Goal: Check status: Check status

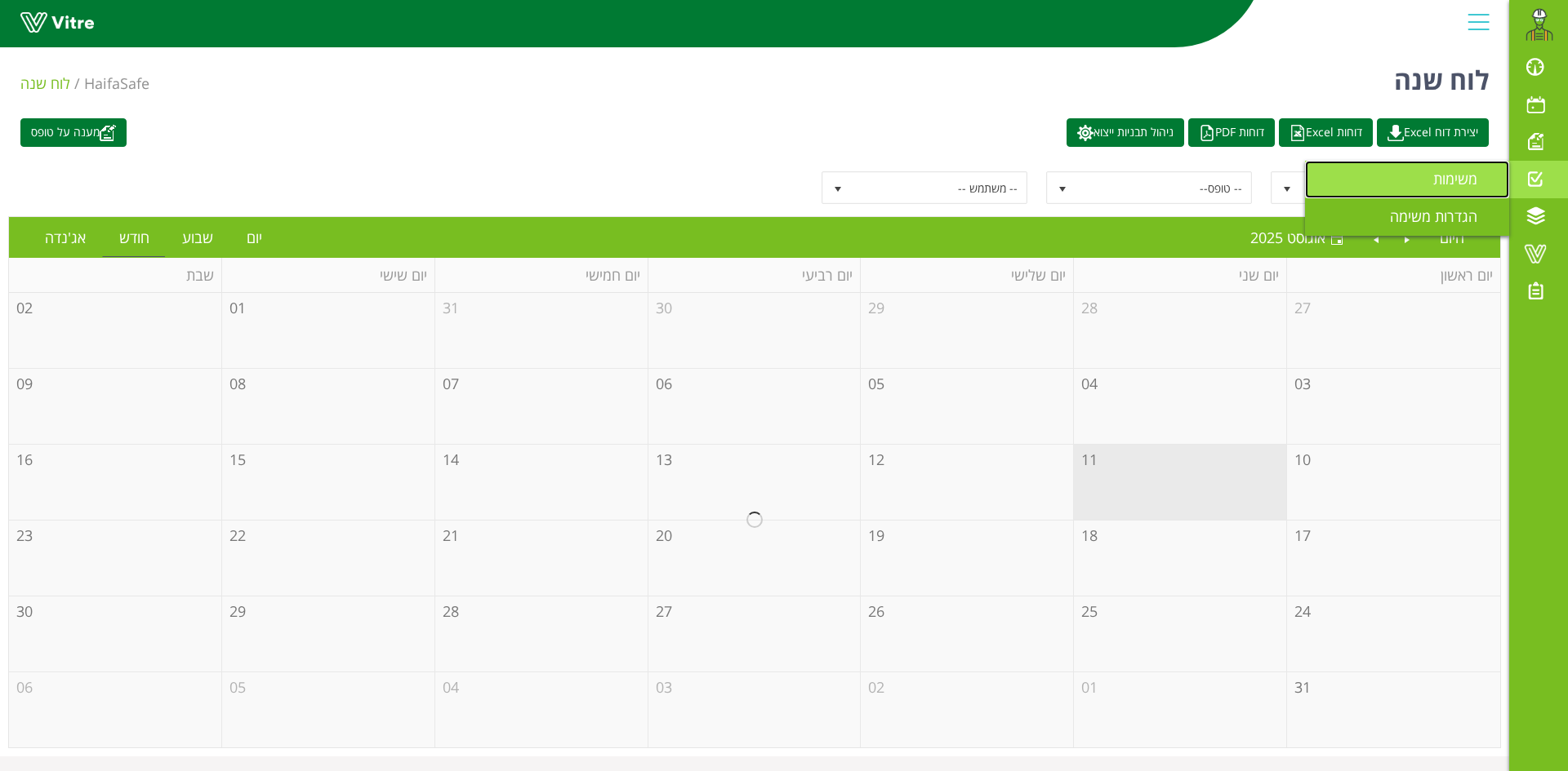
click at [1476, 184] on span "משימות" at bounding box center [1465, 179] width 63 height 19
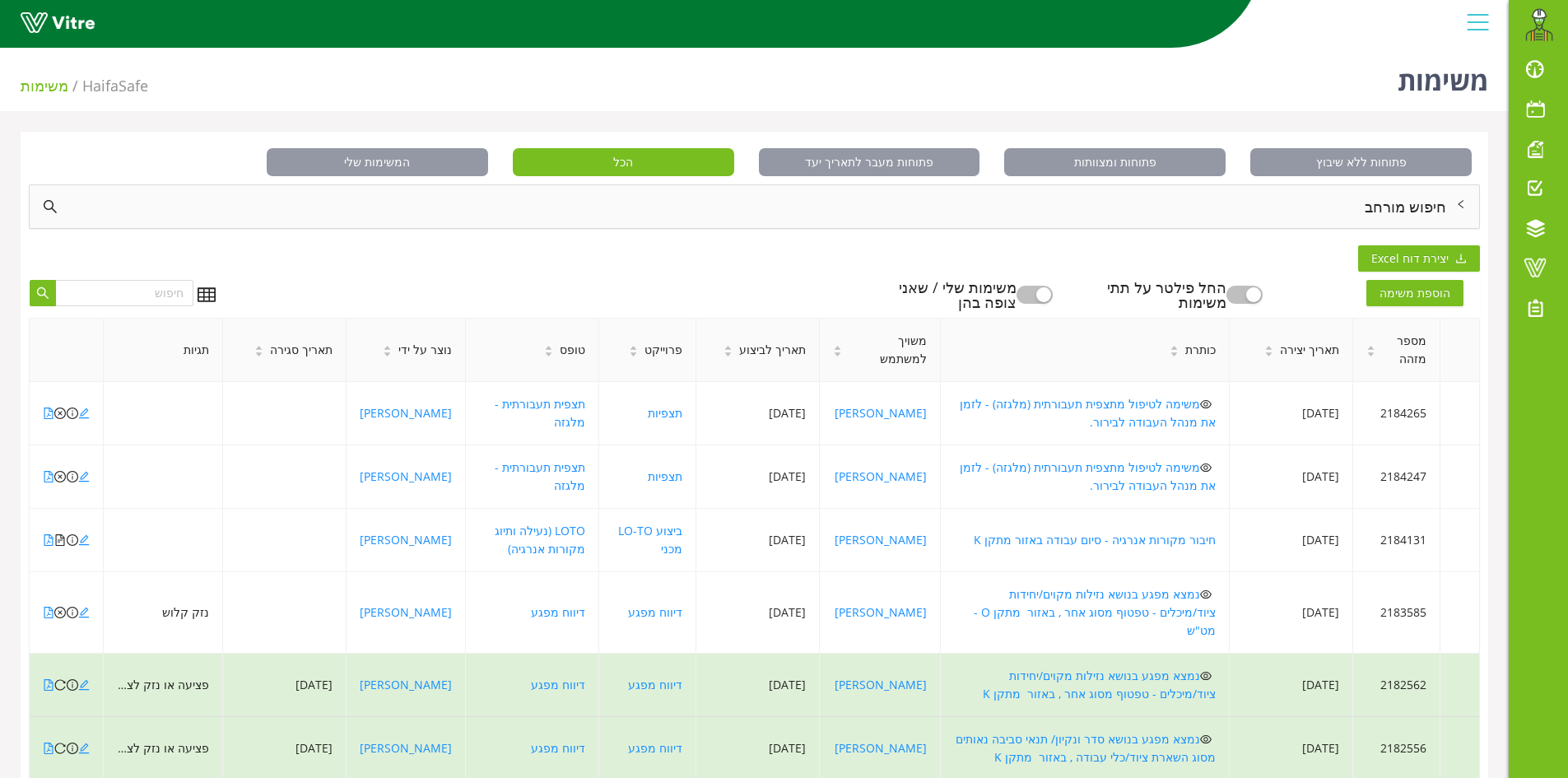
click at [1355, 208] on div "חיפוש מורחב" at bounding box center [754, 207] width 1450 height 43
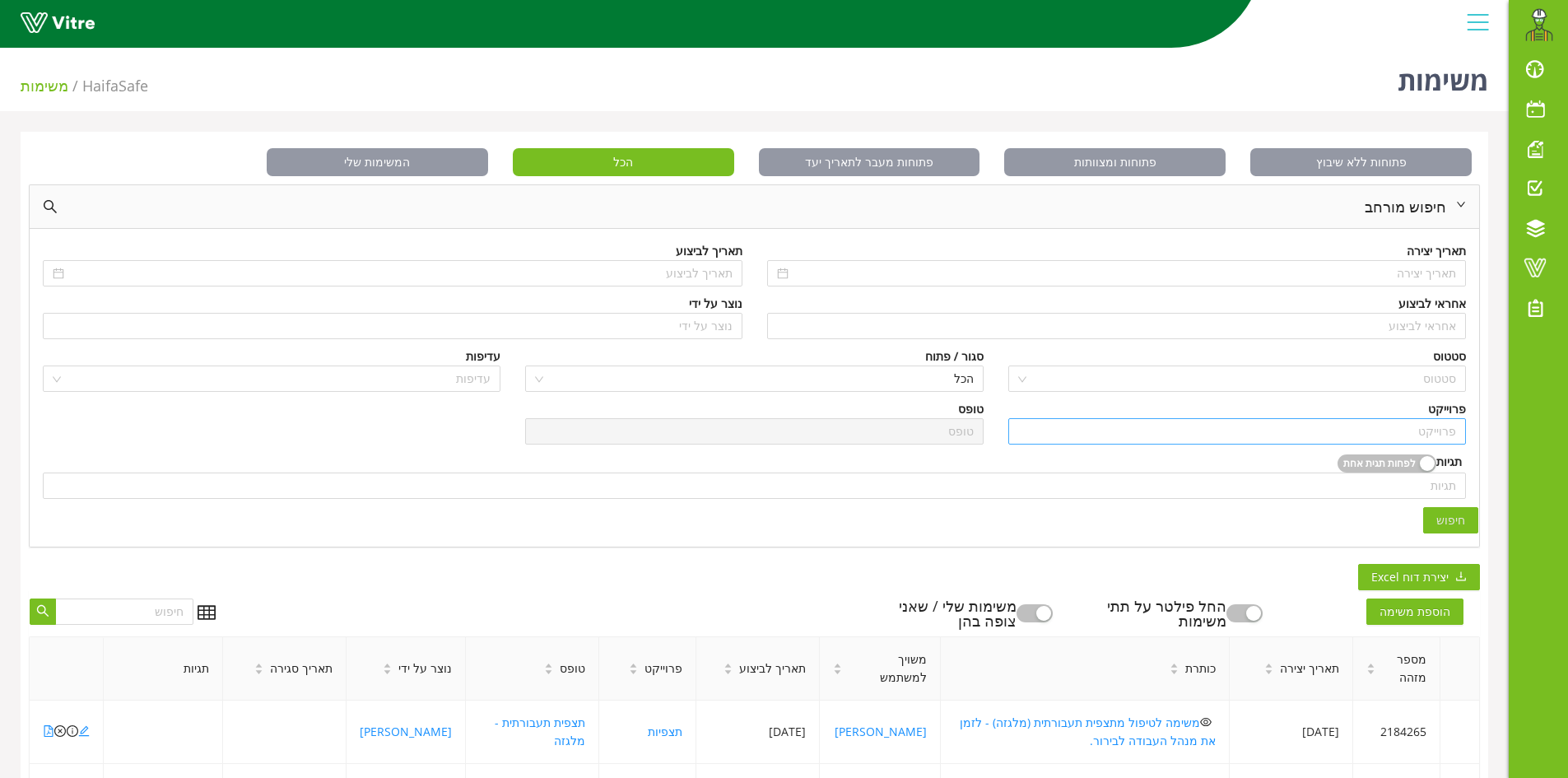
click at [1385, 433] on input "search" at bounding box center [1237, 431] width 438 height 24
type input "C"
type input "R"
type input "ג"
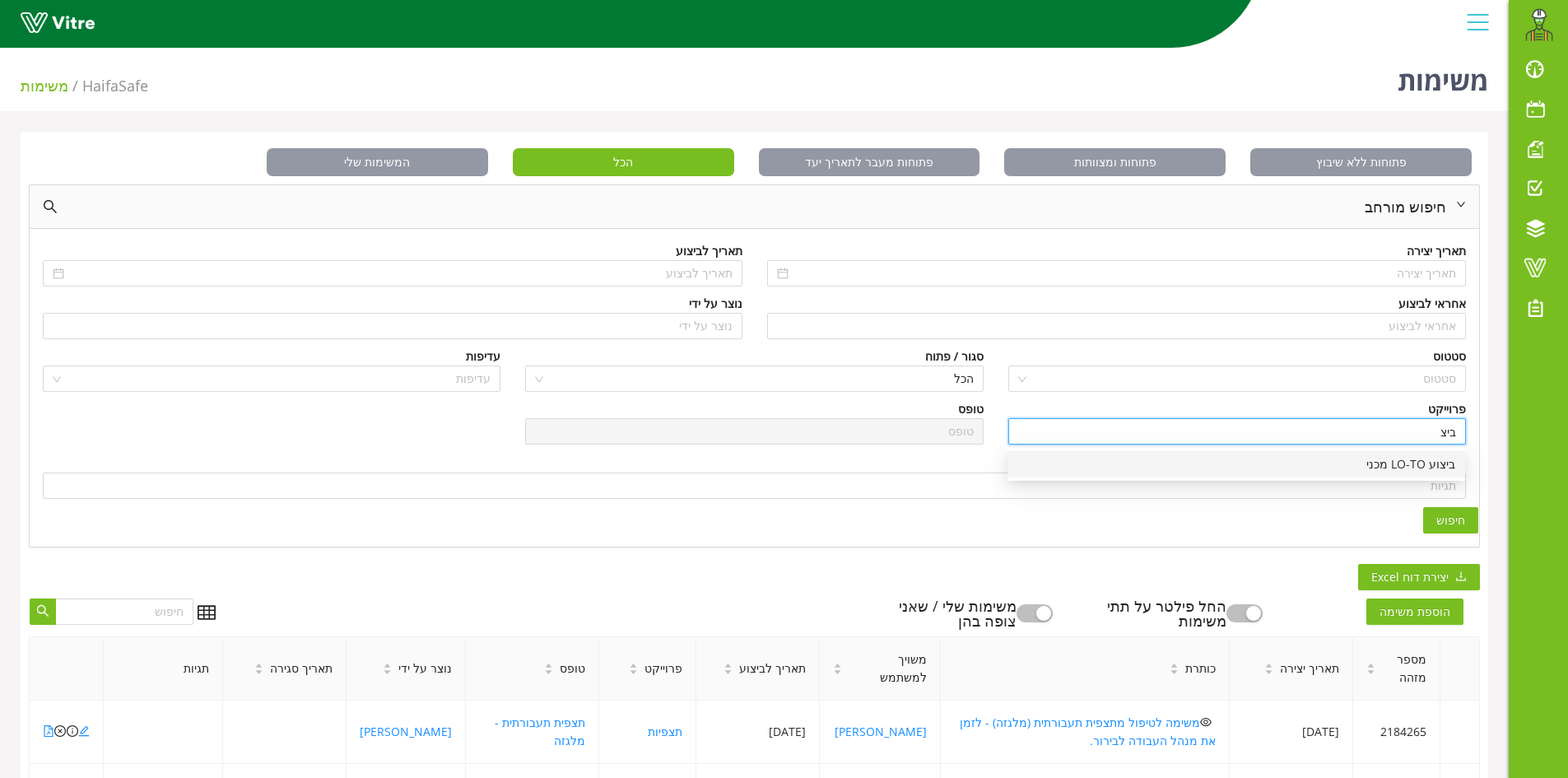
click at [1393, 470] on div "ביצוע LO-TO מכני" at bounding box center [1236, 464] width 438 height 18
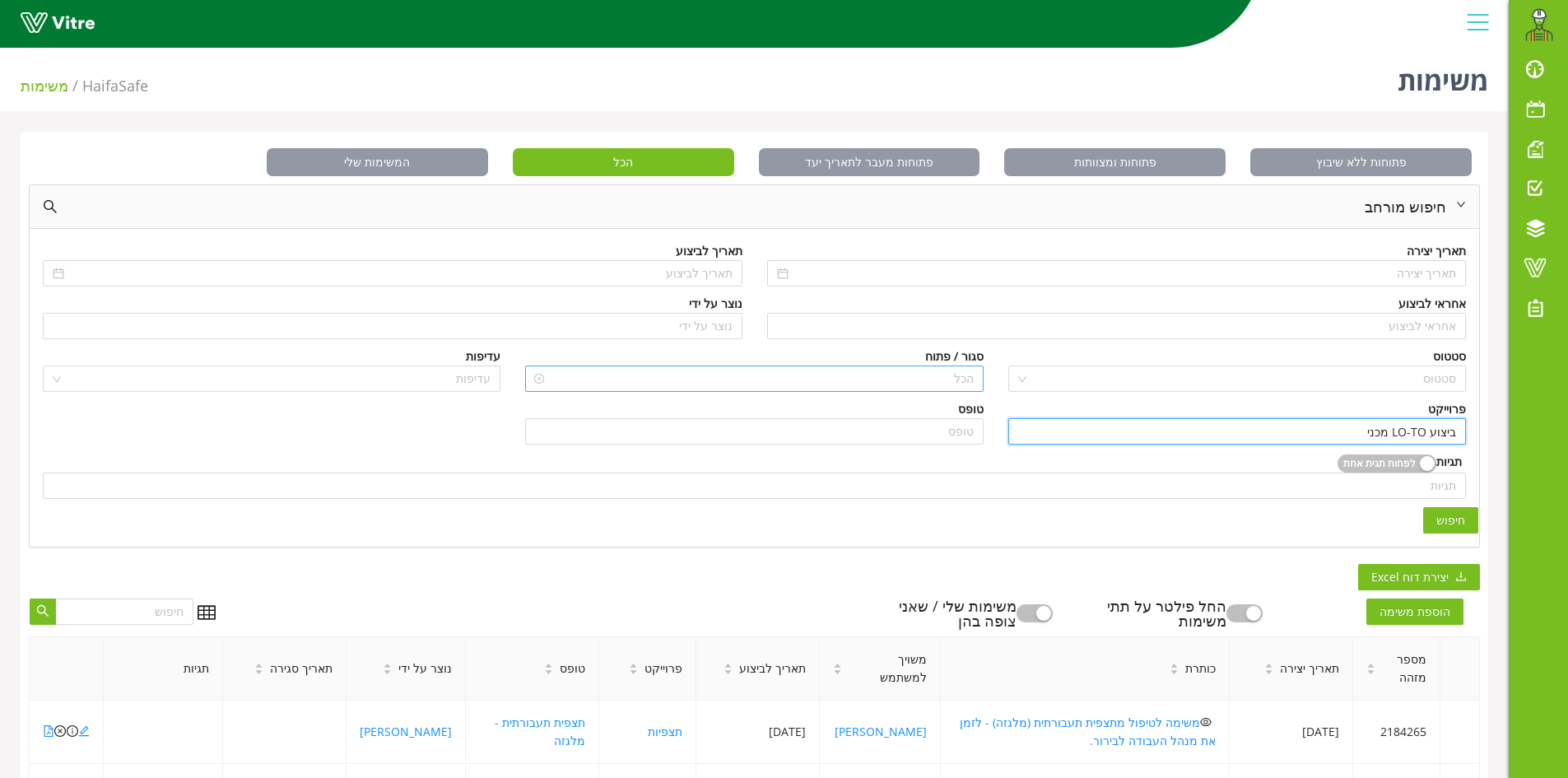
click at [874, 373] on span "הכל" at bounding box center [754, 378] width 438 height 24
type input "ביצוע LO-TO מכני"
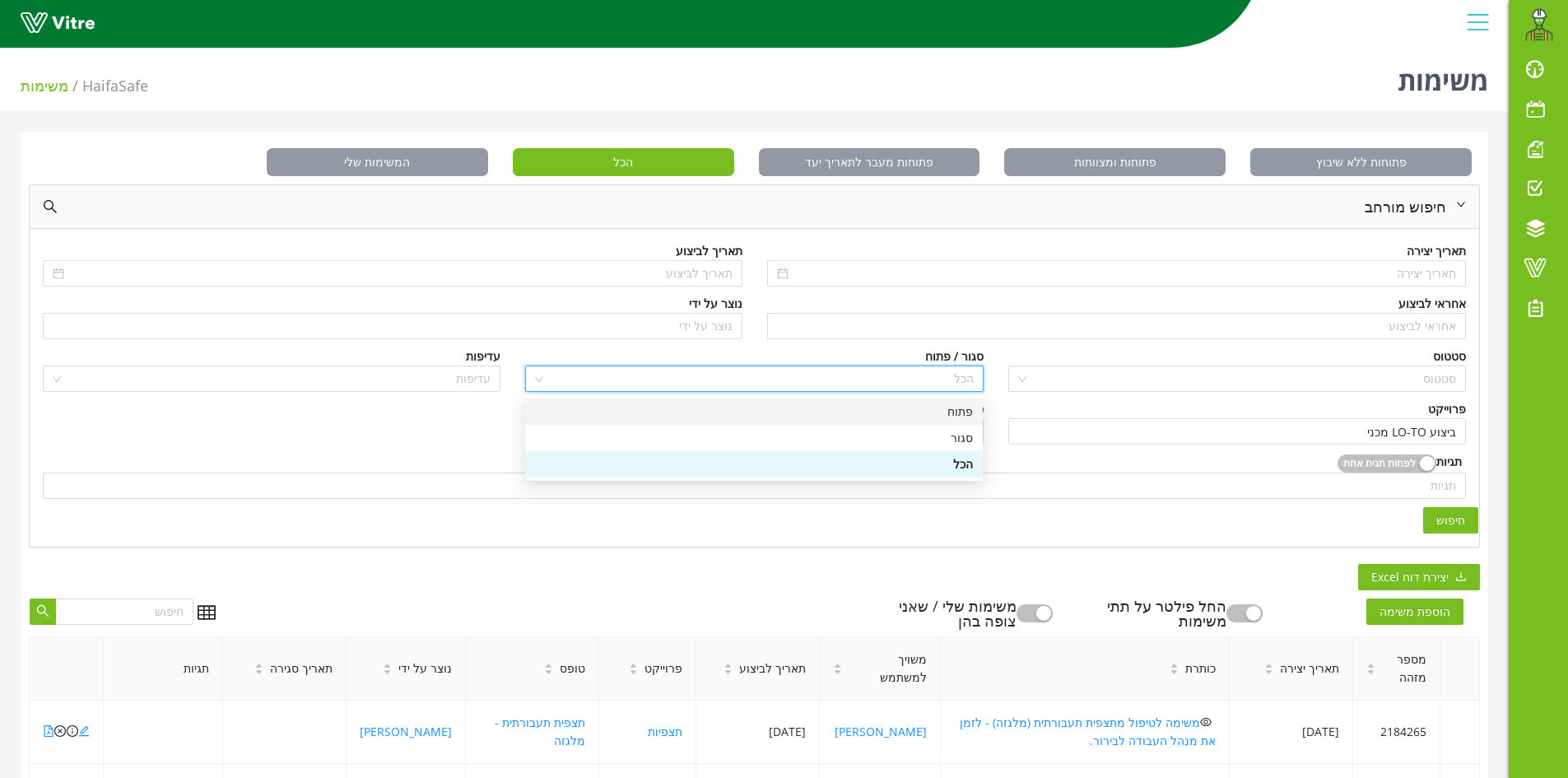
click at [897, 415] on div "פתוח" at bounding box center [754, 411] width 438 height 18
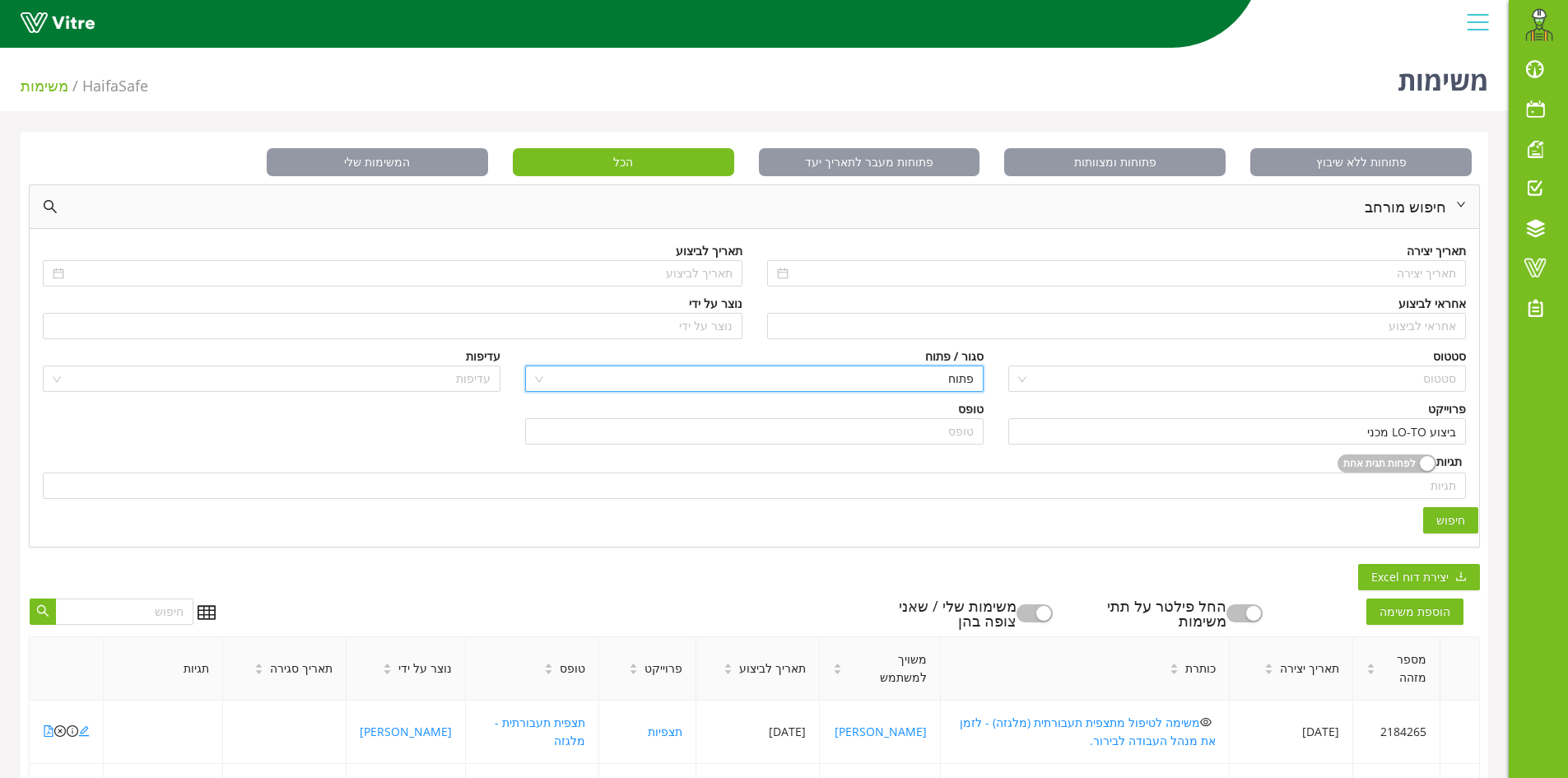
click at [1456, 518] on span "חיפוש" at bounding box center [1451, 520] width 29 height 18
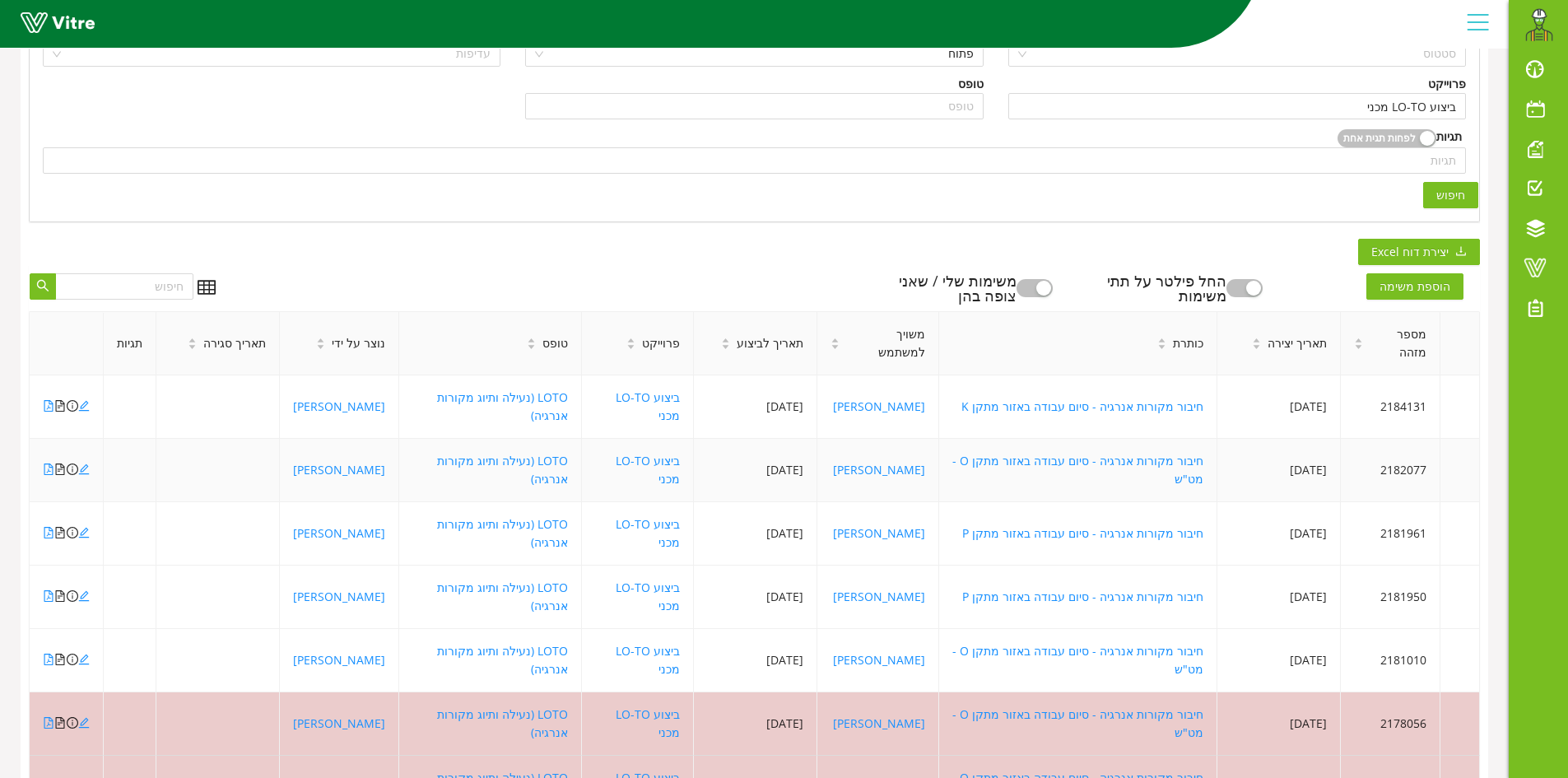
scroll to position [329, 0]
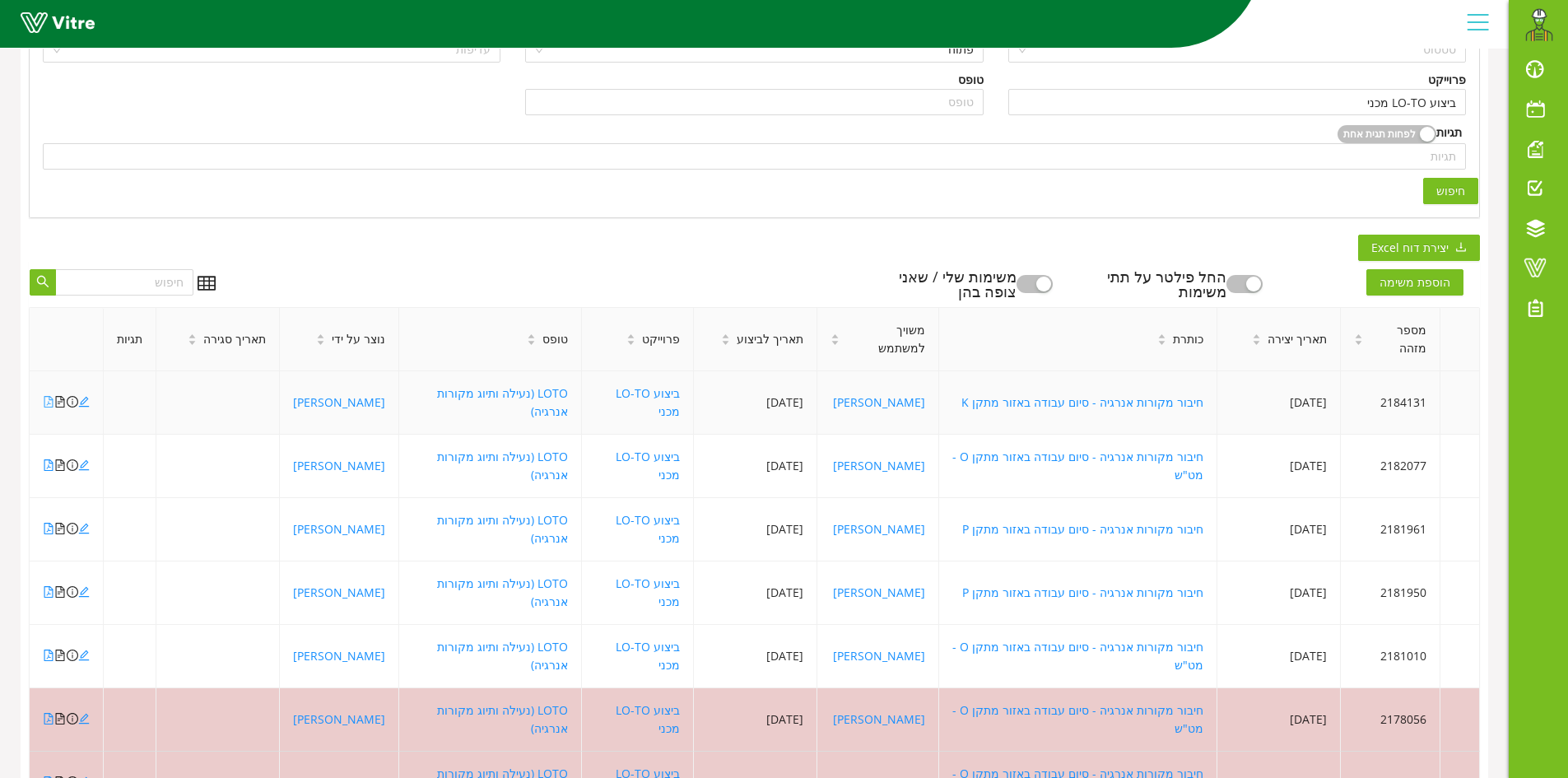
click at [48, 396] on icon "file-pdf" at bounding box center [48, 402] width 9 height 12
click at [50, 460] on icon "file-pdf" at bounding box center [48, 466] width 12 height 12
click at [47, 650] on icon "file-pdf" at bounding box center [48, 656] width 12 height 12
